Goal: Information Seeking & Learning: Learn about a topic

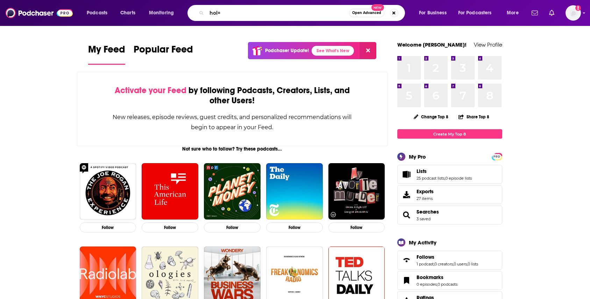
type input "hol+"
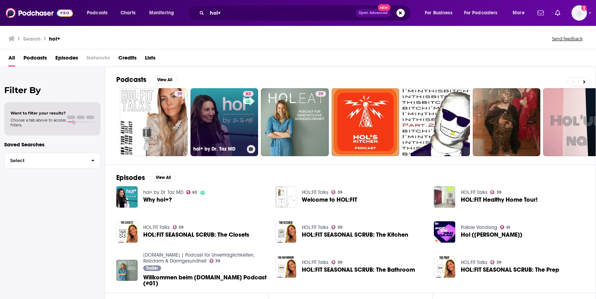
click at [218, 132] on link "63 hol+ by Dr. Taz MD" at bounding box center [224, 122] width 68 height 68
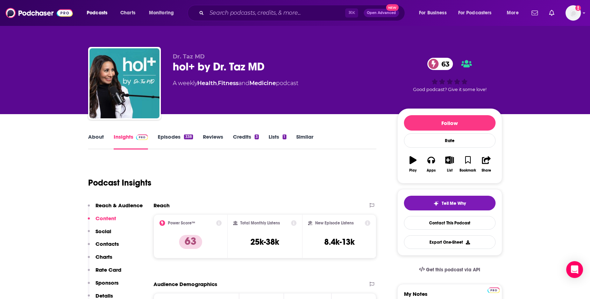
click at [176, 138] on link "Episodes 338" at bounding box center [175, 141] width 35 height 16
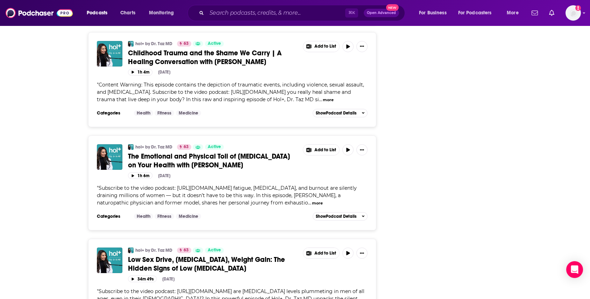
scroll to position [1349, 0]
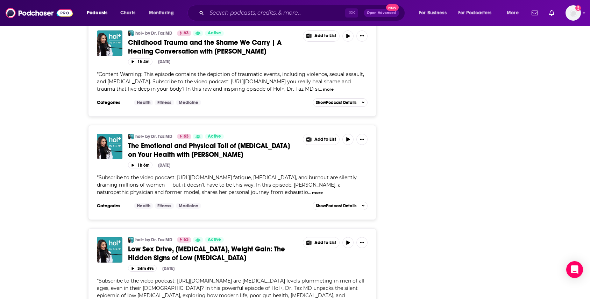
click at [323, 92] on button "more" at bounding box center [328, 89] width 11 height 6
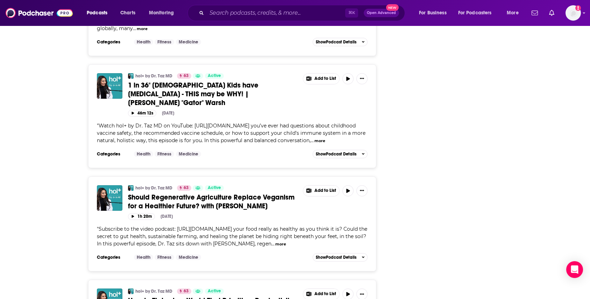
scroll to position [2586, 0]
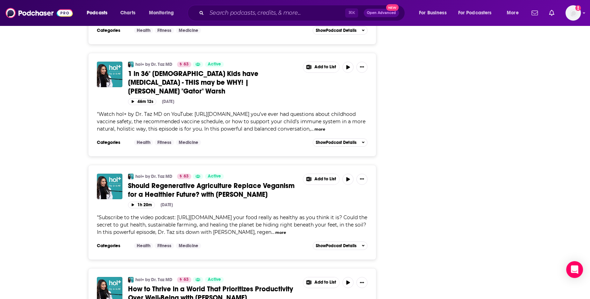
click at [315, 132] on button "more" at bounding box center [320, 129] width 11 height 6
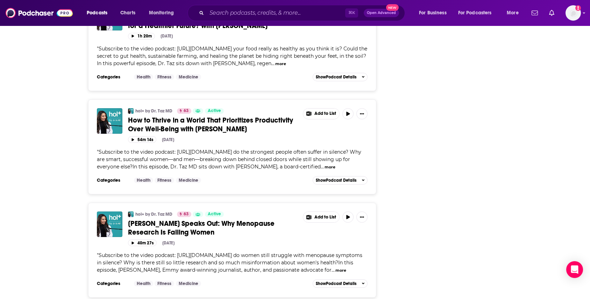
scroll to position [2992, 0]
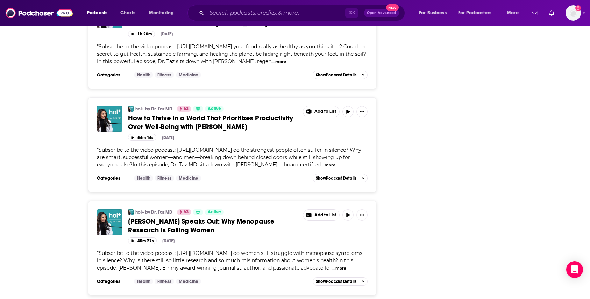
click at [325, 168] on button "more" at bounding box center [330, 165] width 11 height 6
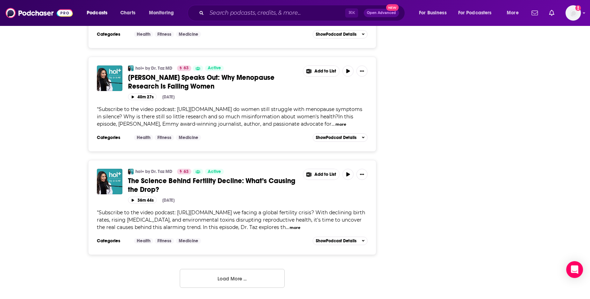
scroll to position [3426, 0]
click at [301, 229] on button "more" at bounding box center [295, 228] width 11 height 6
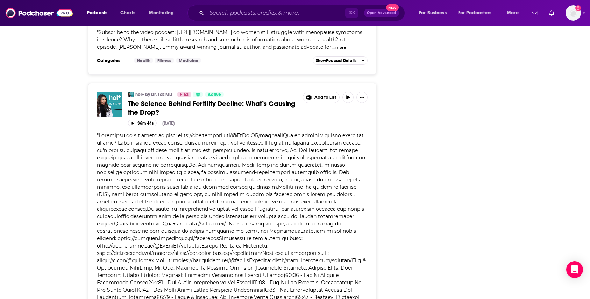
scroll to position [3610, 0]
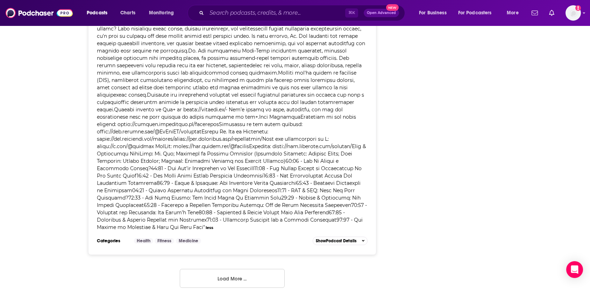
click at [273, 282] on button "Load More ..." at bounding box center [232, 278] width 105 height 19
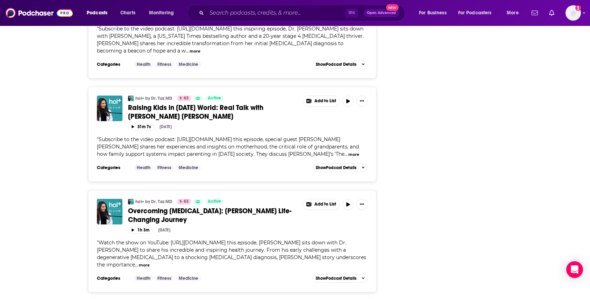
scroll to position [3879, 0]
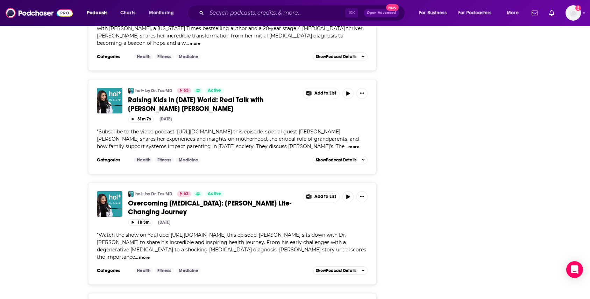
click at [349, 150] on button "more" at bounding box center [354, 147] width 11 height 6
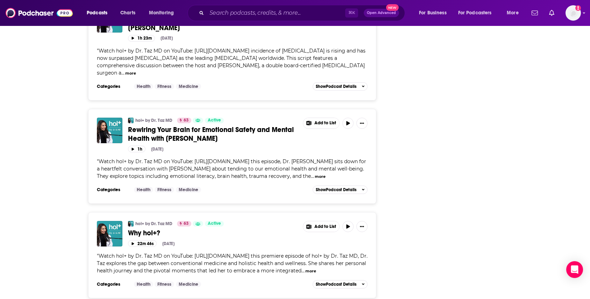
scroll to position [4785, 0]
